Goal: Check status: Check status

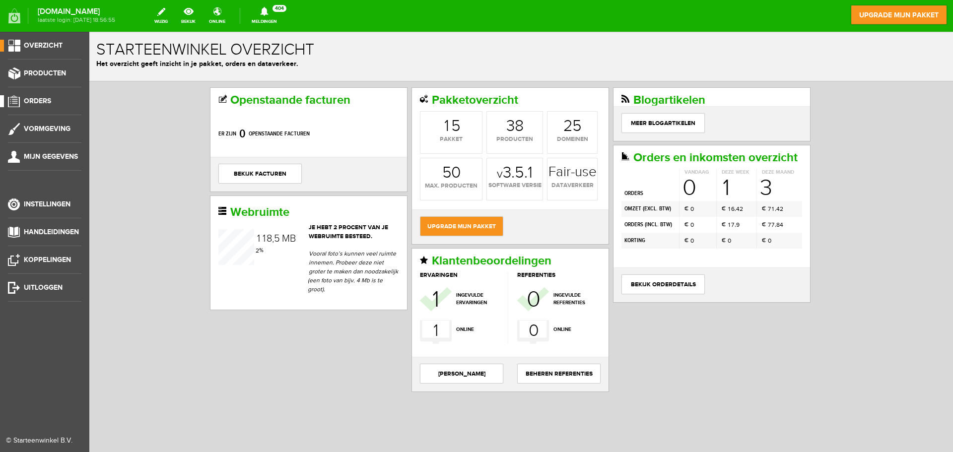
click at [39, 98] on span "Orders" at bounding box center [37, 101] width 27 height 8
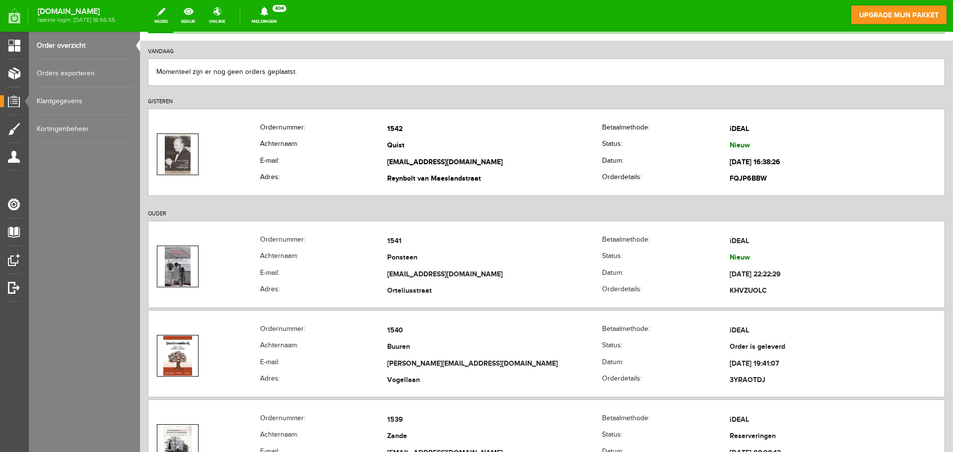
scroll to position [99, 0]
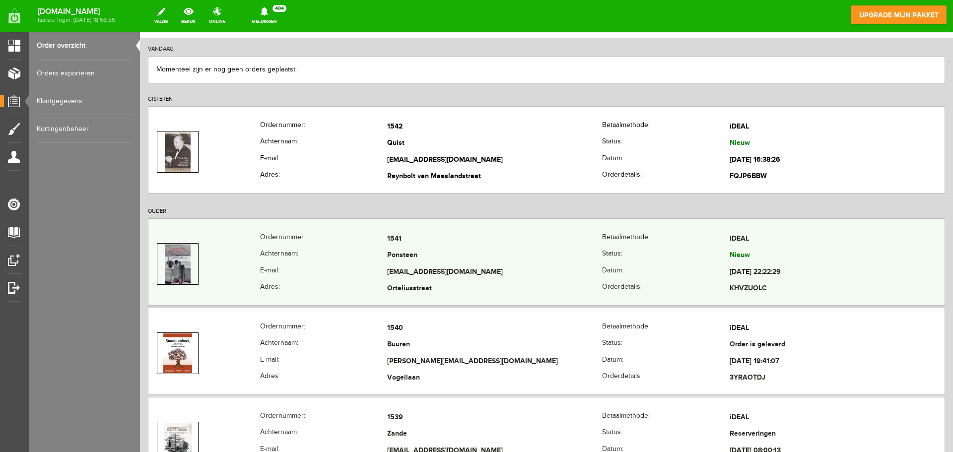
click at [310, 246] on th "Ordernummer:" at bounding box center [324, 239] width 128 height 17
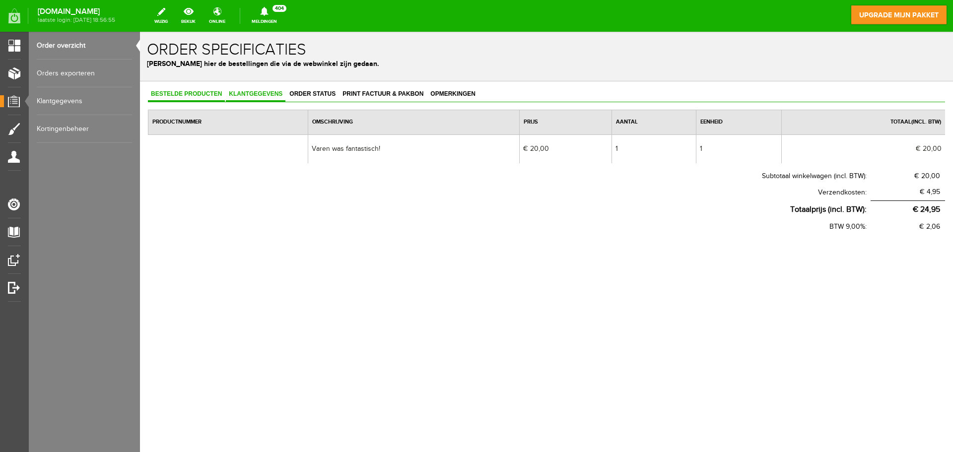
click at [266, 91] on span "Klantgegevens" at bounding box center [256, 93] width 60 height 7
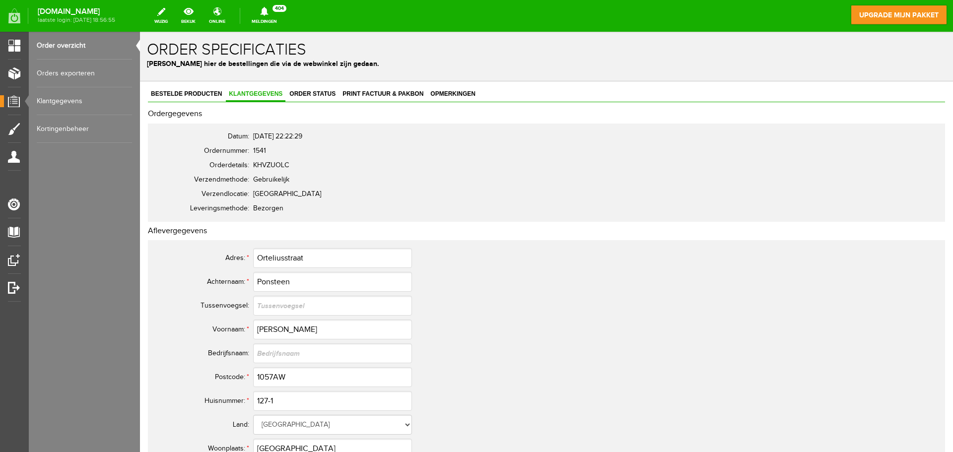
click at [61, 41] on link "Order overzicht" at bounding box center [84, 46] width 95 height 28
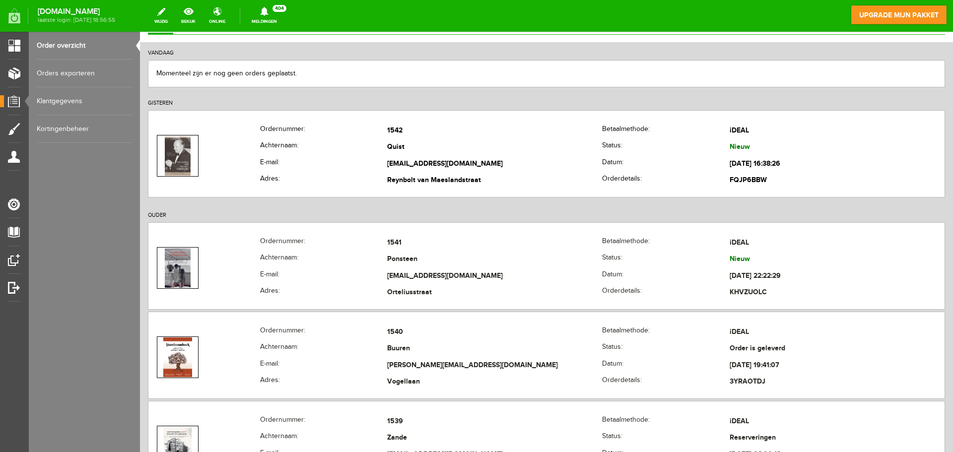
scroll to position [99, 0]
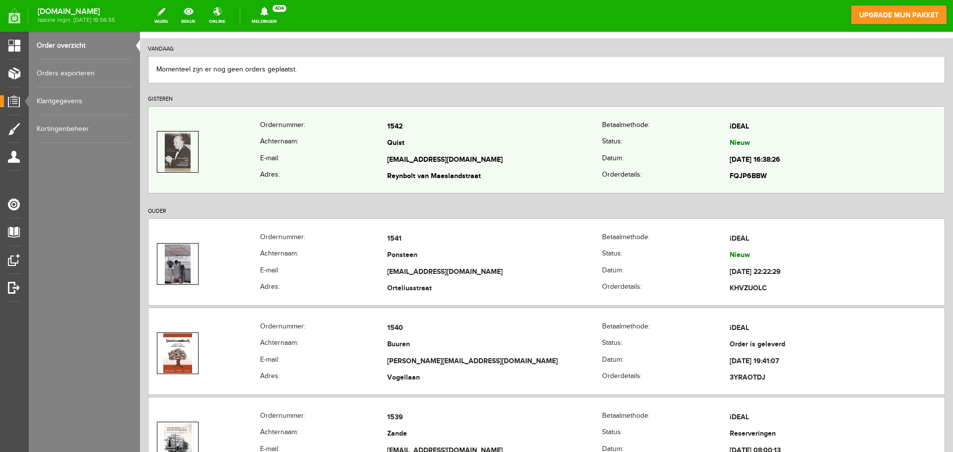
click at [293, 142] on th "Achternaam:" at bounding box center [324, 144] width 128 height 17
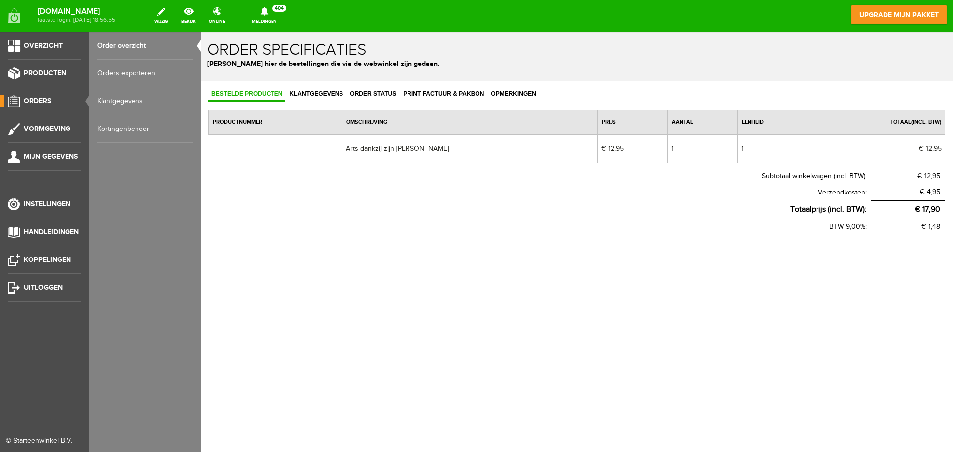
click at [128, 43] on link "Order overzicht" at bounding box center [144, 46] width 95 height 28
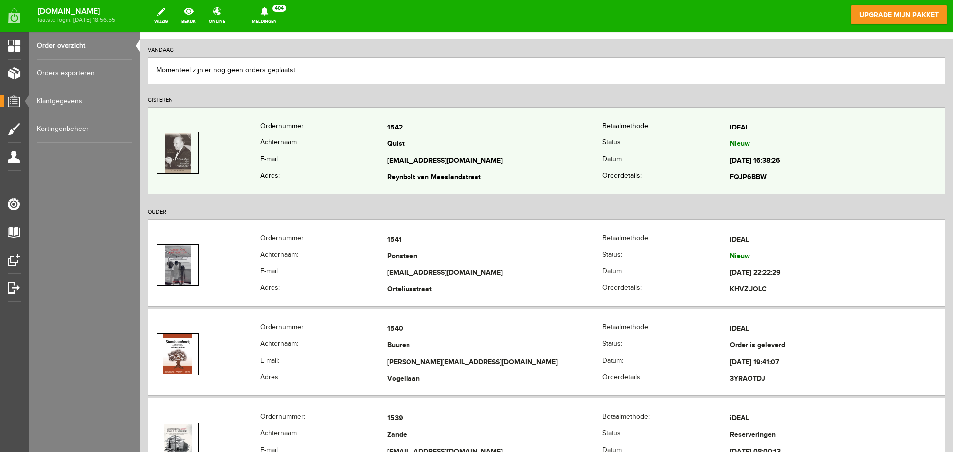
scroll to position [99, 0]
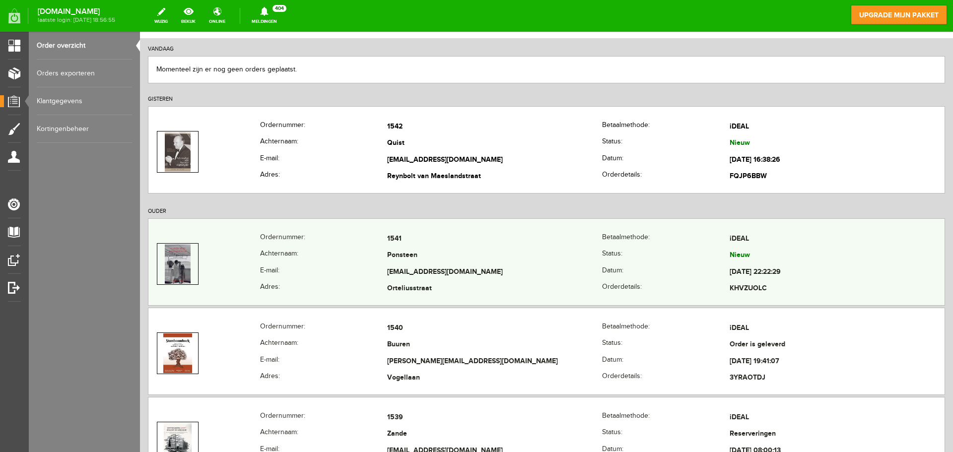
click at [504, 265] on td "[EMAIL_ADDRESS][DOMAIN_NAME]" at bounding box center [494, 272] width 215 height 17
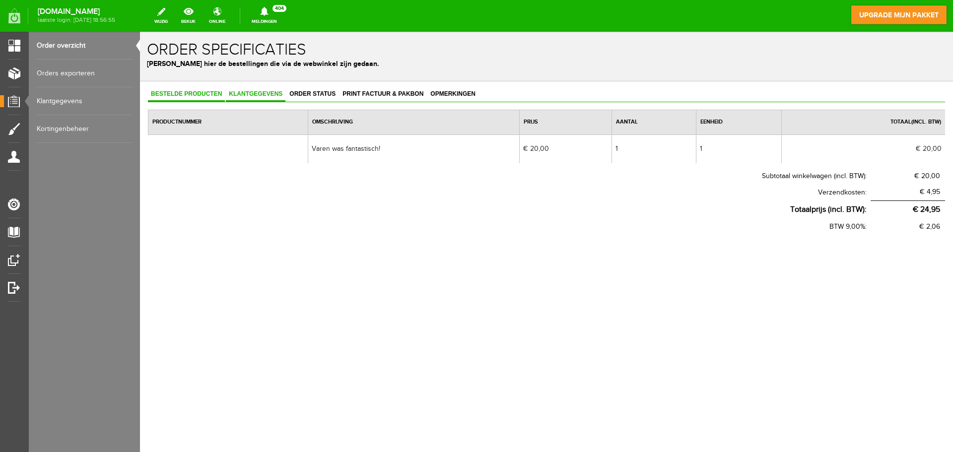
click at [263, 89] on link "Klantgegevens" at bounding box center [256, 94] width 60 height 14
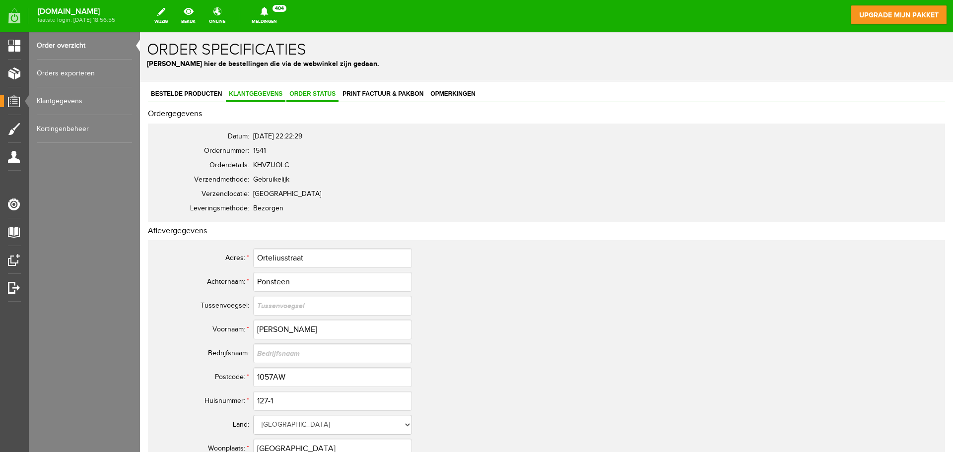
click at [302, 96] on span "Order status" at bounding box center [312, 93] width 52 height 7
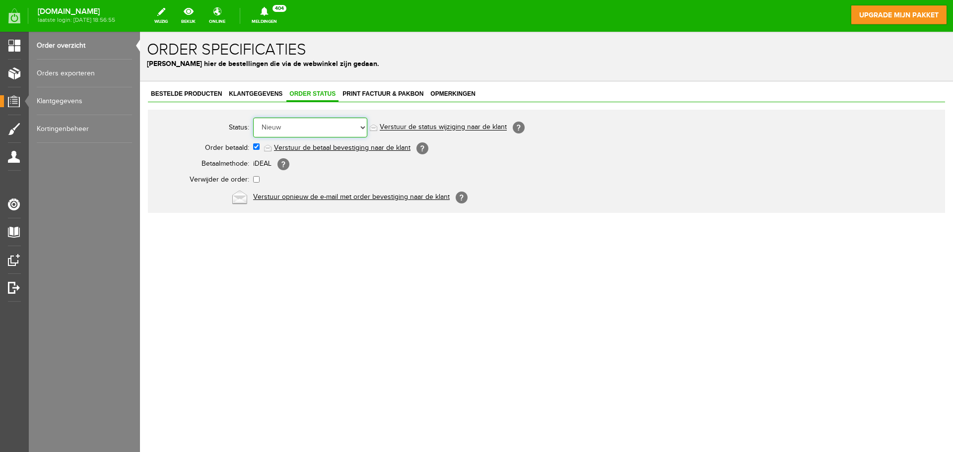
click at [361, 132] on select "Order niet afgerond Nieuw Order in behandeling Wacht op leverancier Wacht op be…" at bounding box center [310, 128] width 114 height 20
click at [253, 118] on select "Order niet afgerond Nieuw Order in behandeling Wacht op leverancier Wacht op be…" at bounding box center [310, 128] width 114 height 20
click at [70, 43] on link "Order overzicht" at bounding box center [84, 46] width 95 height 28
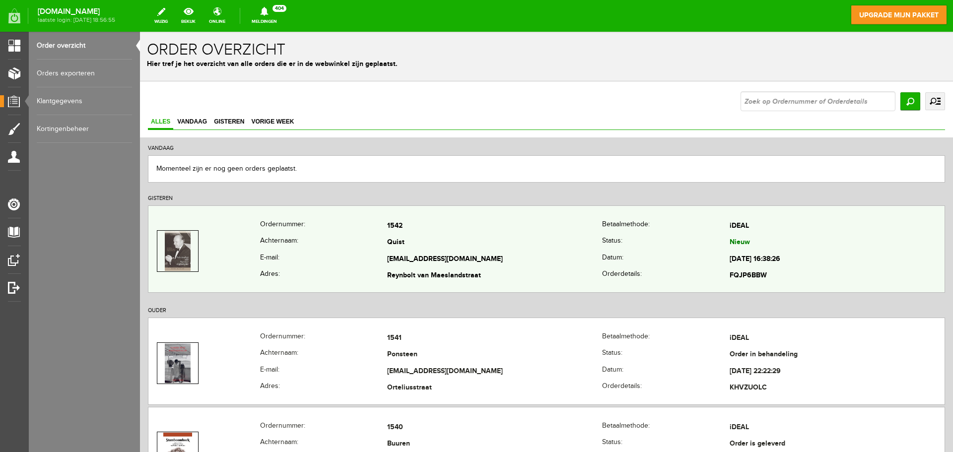
click at [313, 243] on th "Achternaam:" at bounding box center [324, 243] width 128 height 17
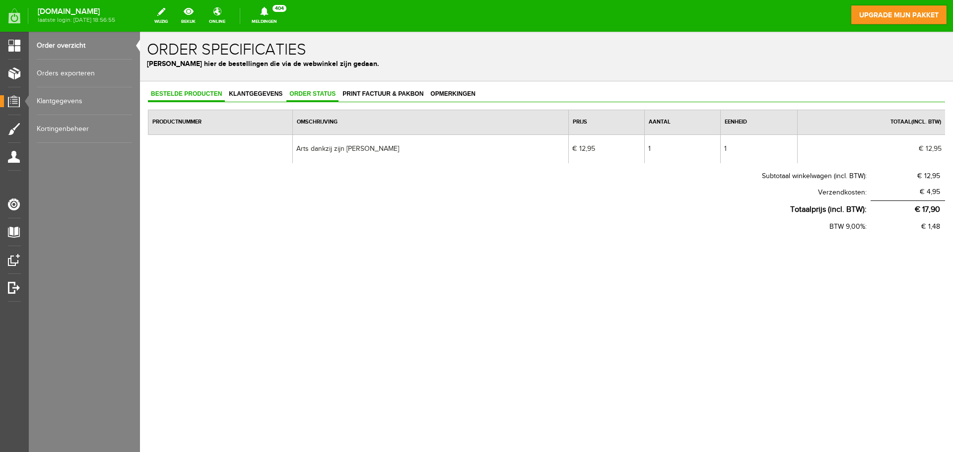
click at [304, 88] on link "Order status" at bounding box center [312, 94] width 52 height 14
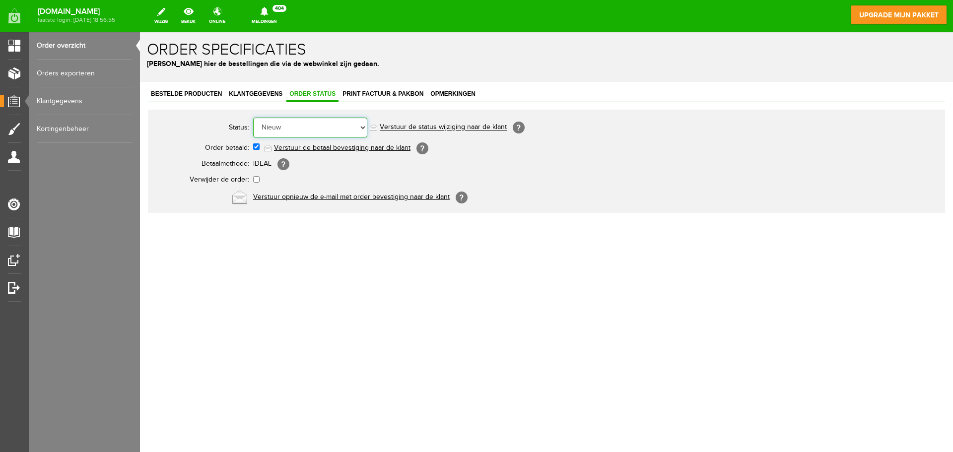
click at [348, 128] on select "Order niet afgerond Nieuw Order in behandeling Wacht op leverancier Wacht op be…" at bounding box center [310, 128] width 114 height 20
select select "2"
click at [253, 118] on select "Order niet afgerond Nieuw Order in behandeling Wacht op leverancier Wacht op be…" at bounding box center [310, 128] width 114 height 20
click at [73, 43] on link "Order overzicht" at bounding box center [84, 46] width 95 height 28
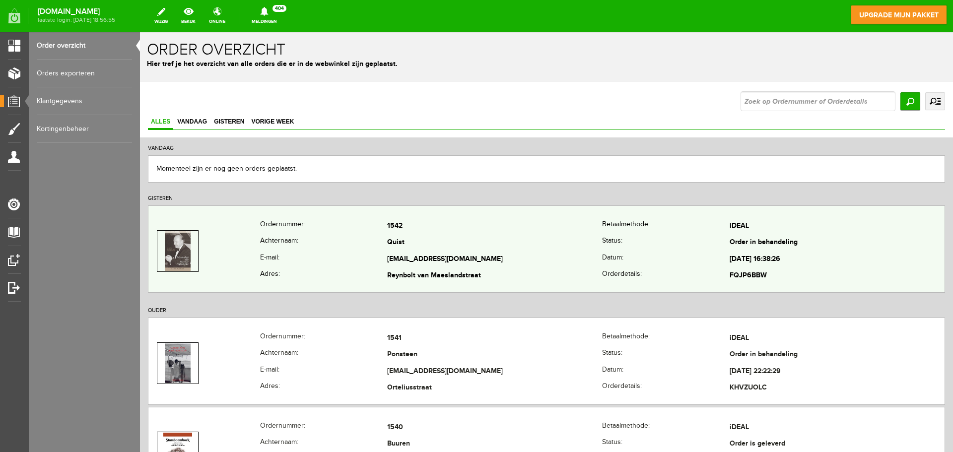
click at [347, 260] on th "E-mail:" at bounding box center [324, 259] width 128 height 17
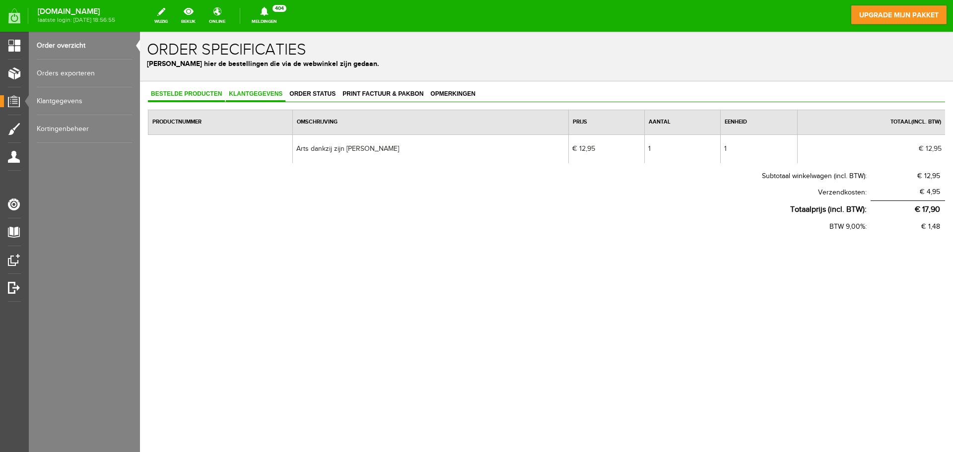
click at [268, 91] on span "Klantgegevens" at bounding box center [256, 93] width 60 height 7
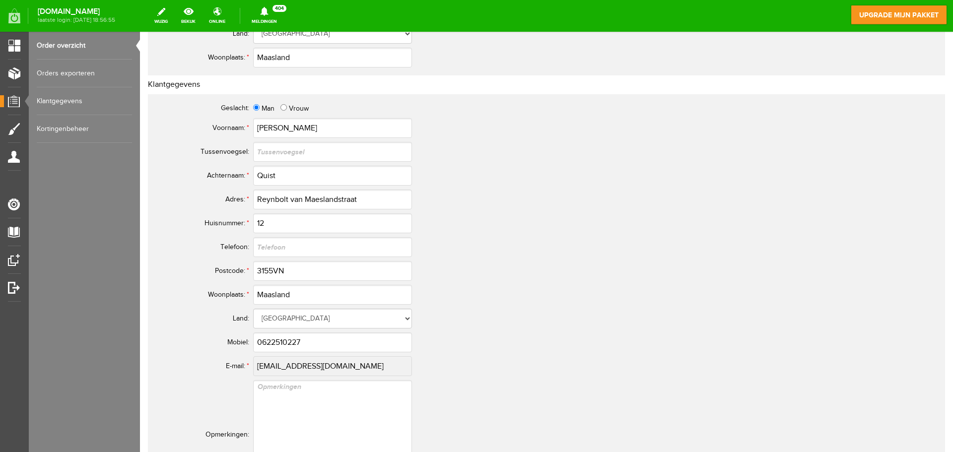
scroll to position [397, 0]
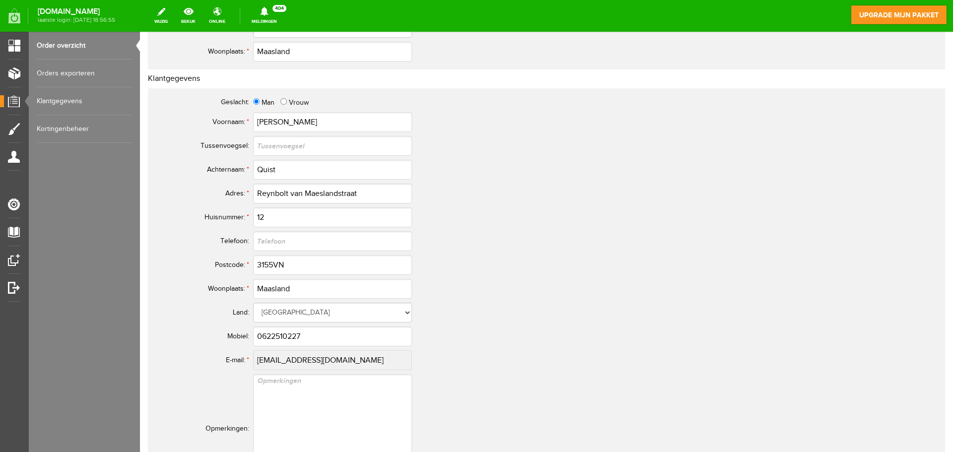
click at [250, 359] on tr "E-mail: * [EMAIL_ADDRESS][DOMAIN_NAME]" at bounding box center [392, 360] width 477 height 24
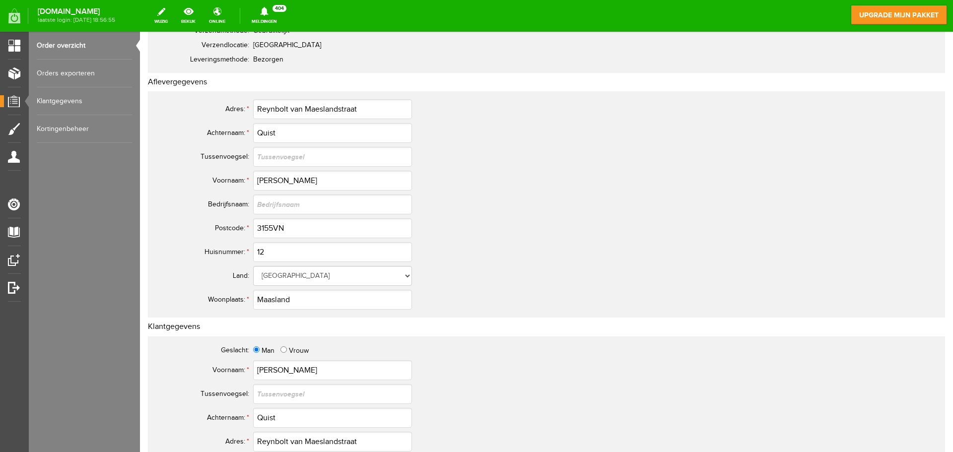
scroll to position [0, 0]
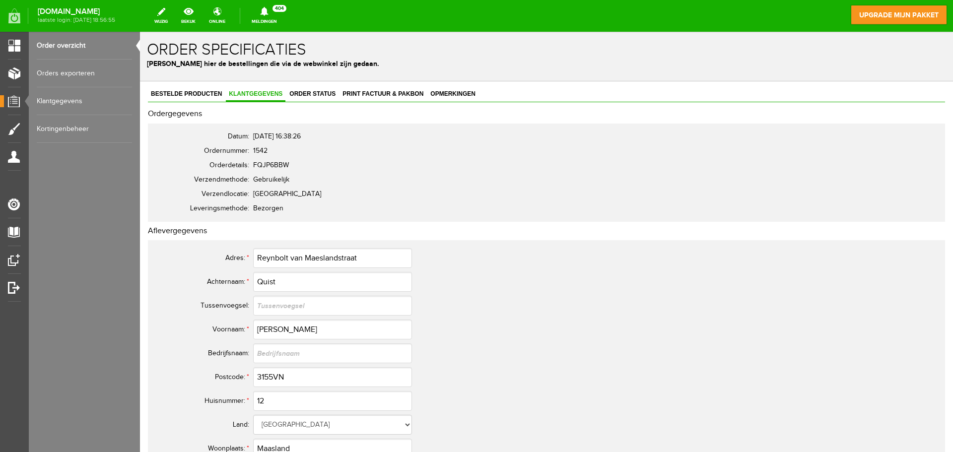
click at [64, 40] on link "Order overzicht" at bounding box center [84, 46] width 95 height 28
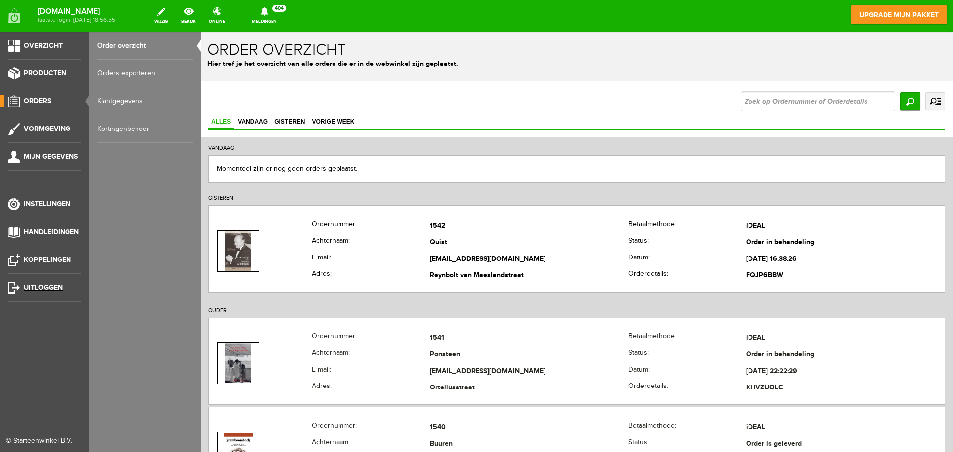
click at [45, 289] on span "Uitloggen" at bounding box center [43, 287] width 39 height 8
